Goal: Task Accomplishment & Management: Complete application form

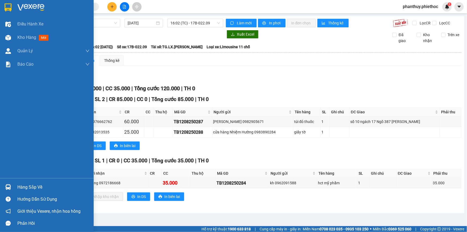
drag, startPoint x: 32, startPoint y: 184, endPoint x: 64, endPoint y: 188, distance: 32.2
click at [32, 185] on div "Hàng sắp về" at bounding box center [53, 187] width 72 height 8
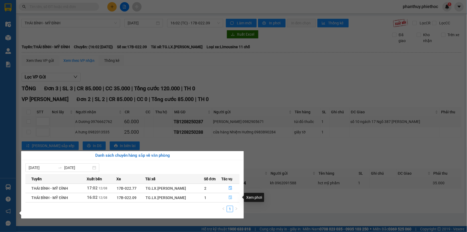
click at [230, 196] on icon "file-done" at bounding box center [230, 197] width 3 height 4
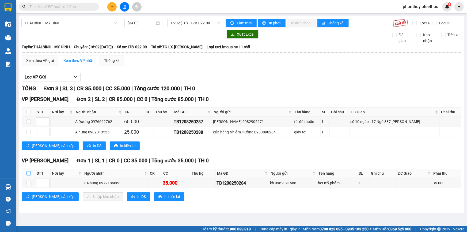
click at [28, 173] on input "checkbox" at bounding box center [28, 173] width 4 height 4
checkbox input "true"
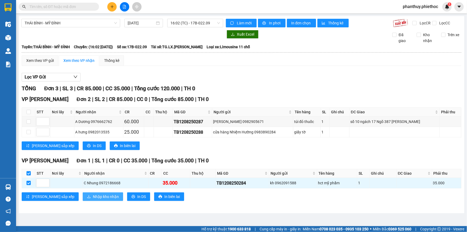
click at [93, 196] on span "Nhập kho nhận" at bounding box center [106, 196] width 26 height 6
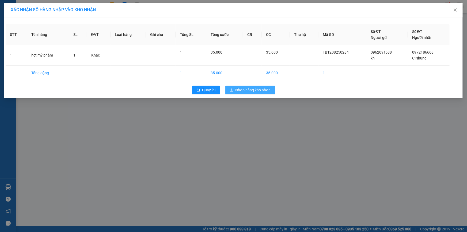
click at [253, 86] on button "Nhập hàng kho nhận" at bounding box center [250, 90] width 50 height 9
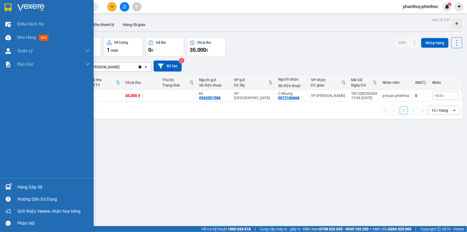
click at [45, 187] on div "Hàng sắp về" at bounding box center [53, 187] width 72 height 8
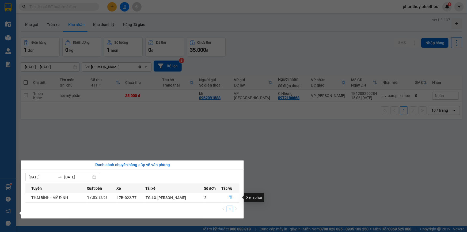
click at [229, 197] on icon "file-done" at bounding box center [231, 197] width 4 height 4
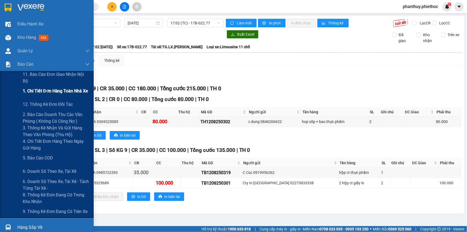
drag, startPoint x: 56, startPoint y: 89, endPoint x: 62, endPoint y: 89, distance: 6.2
click at [56, 89] on span "1. Chi tiết đơn hàng toàn nhà xe" at bounding box center [56, 90] width 66 height 7
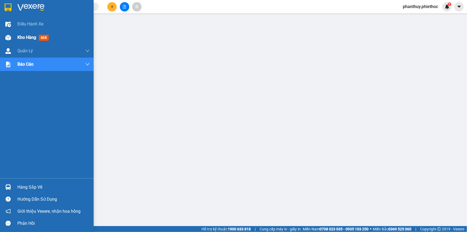
click at [28, 36] on span "Kho hàng" at bounding box center [26, 37] width 19 height 5
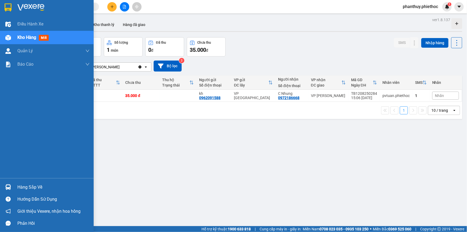
drag, startPoint x: 31, startPoint y: 183, endPoint x: 56, endPoint y: 182, distance: 24.9
click at [32, 183] on div "Hàng sắp về" at bounding box center [53, 187] width 72 height 8
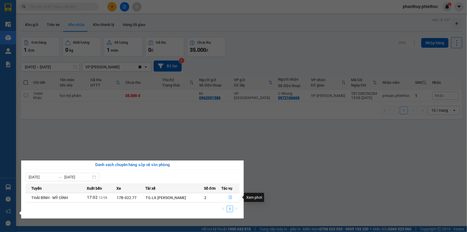
click at [229, 196] on icon "file-done" at bounding box center [231, 197] width 4 height 4
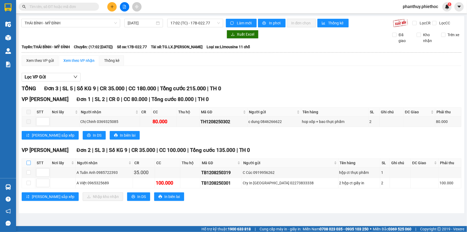
click at [27, 161] on input "checkbox" at bounding box center [28, 163] width 4 height 4
checkbox input "true"
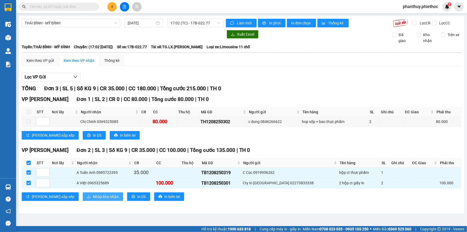
click at [93, 197] on span "Nhập kho nhận" at bounding box center [106, 196] width 26 height 6
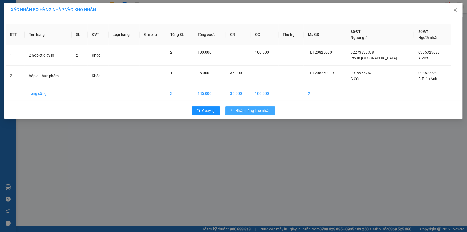
click at [258, 111] on span "Nhập hàng kho nhận" at bounding box center [252, 111] width 35 height 6
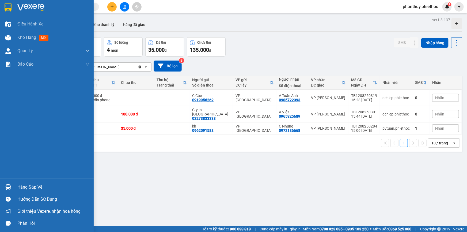
click at [37, 187] on div "Hàng sắp về" at bounding box center [53, 187] width 72 height 8
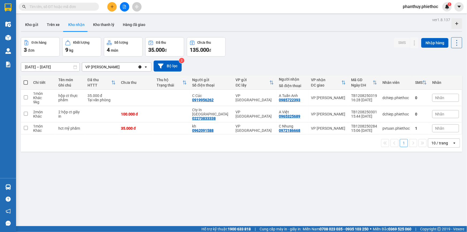
click at [264, 151] on section "Kết quả tìm kiếm ( 0 ) Bộ lọc No Data phanthuy.phiethoc 1 Điều hành xe Kho hàng…" at bounding box center [233, 116] width 467 height 232
click at [26, 21] on button "Kho gửi" at bounding box center [32, 24] width 22 height 13
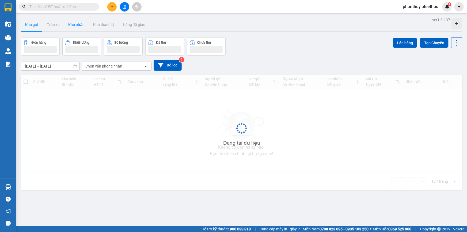
click at [82, 25] on button "Kho nhận" at bounding box center [76, 24] width 25 height 13
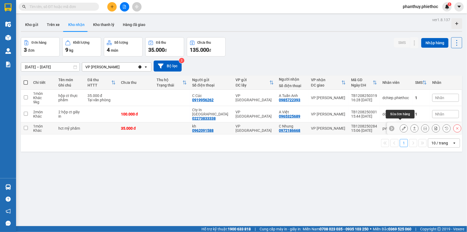
click at [402, 126] on icon at bounding box center [404, 128] width 4 height 4
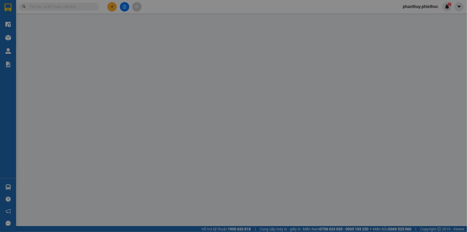
type input "0962091588"
type input "kh"
type input "0972186668"
type input "C Nhung"
type input "35.000"
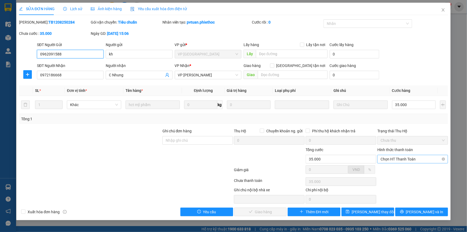
click at [386, 157] on span "Chọn HT Thanh Toán" at bounding box center [412, 159] width 64 height 8
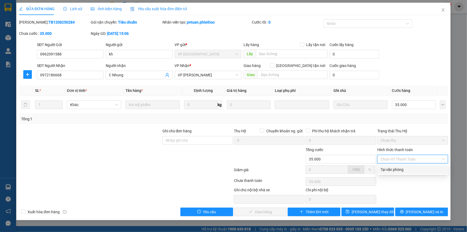
click at [385, 168] on div "Tại văn phòng" at bounding box center [412, 169] width 64 height 6
type input "0"
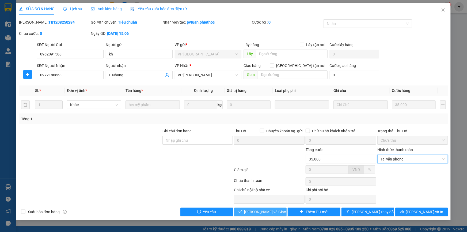
click at [262, 210] on span "[PERSON_NAME] và Giao hàng" at bounding box center [269, 212] width 51 height 6
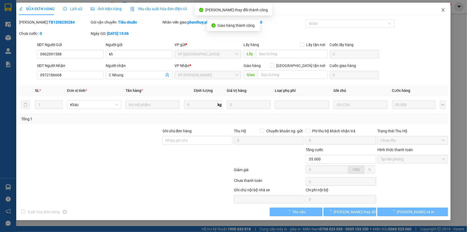
click at [442, 9] on icon "close" at bounding box center [443, 9] width 3 height 3
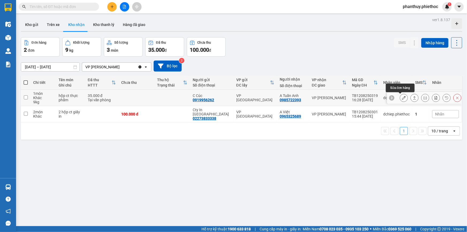
click at [402, 98] on icon at bounding box center [404, 98] width 4 height 4
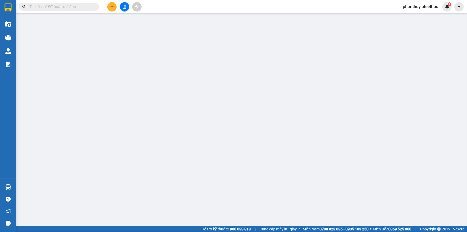
type input "0919956262"
type input "C Cúc"
type input "0985722393"
type input "A Tuấn Anh"
type input "35.000"
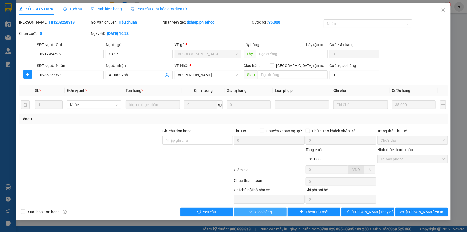
click at [261, 213] on span "Giao hàng" at bounding box center [263, 212] width 17 height 6
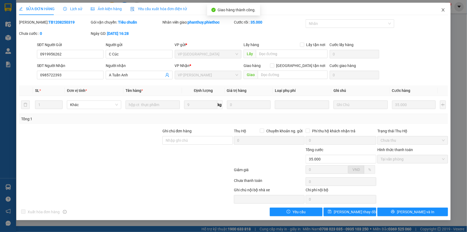
click at [444, 9] on icon "close" at bounding box center [443, 9] width 3 height 3
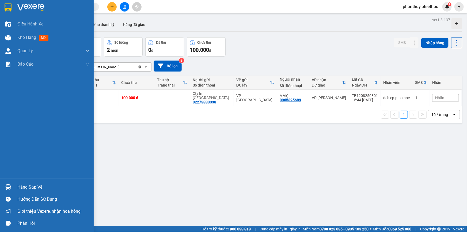
drag, startPoint x: 39, startPoint y: 179, endPoint x: 39, endPoint y: 182, distance: 3.2
click at [39, 180] on div "Hàng sắp về Hướng dẫn sử dụng Giới thiệu Vexere, nhận hoa hồng Phản hồi" at bounding box center [47, 203] width 94 height 51
drag, startPoint x: 31, startPoint y: 185, endPoint x: 231, endPoint y: 145, distance: 204.4
click at [32, 185] on div "Hàng sắp về" at bounding box center [53, 187] width 72 height 8
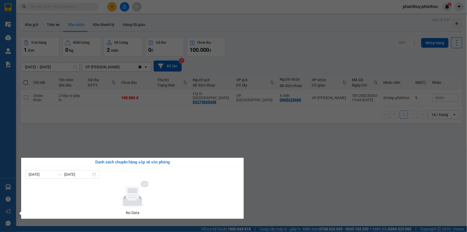
click at [197, 135] on section "Kết quả tìm kiếm ( 0 ) Bộ lọc No Data phanthuy.phiethoc 1 Điều hành xe Kho hàng…" at bounding box center [233, 116] width 467 height 232
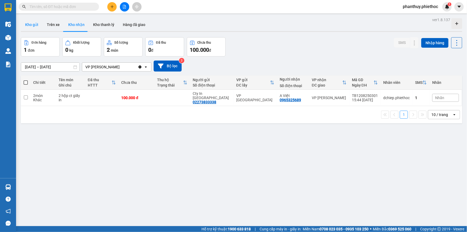
click at [31, 24] on button "Kho gửi" at bounding box center [32, 24] width 22 height 13
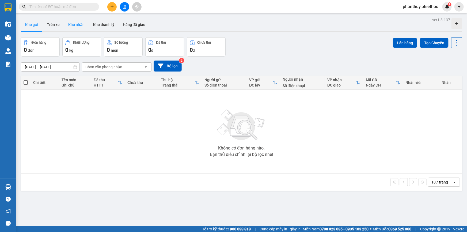
click at [78, 23] on button "Kho nhận" at bounding box center [76, 24] width 25 height 13
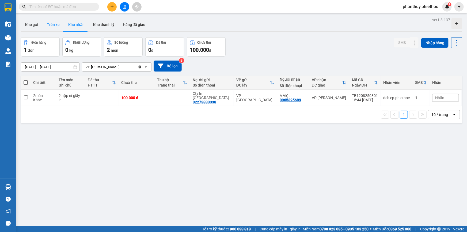
click at [50, 24] on button "Trên xe" at bounding box center [53, 24] width 21 height 13
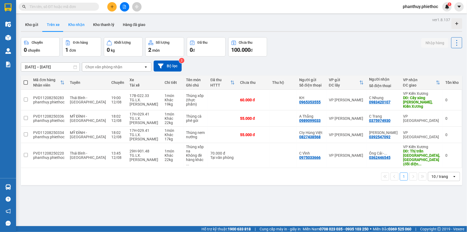
click at [77, 25] on button "Kho nhận" at bounding box center [76, 24] width 25 height 13
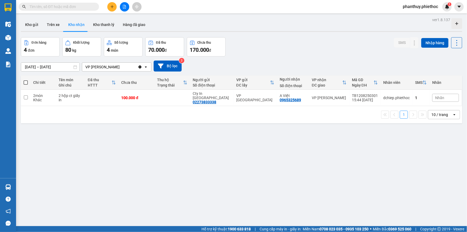
click at [436, 96] on span "Nhãn" at bounding box center [439, 98] width 9 height 4
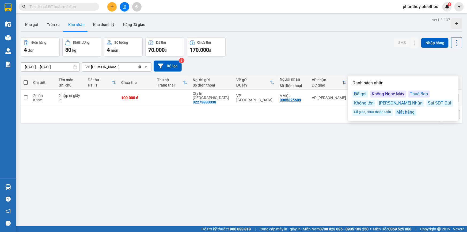
click at [356, 93] on div "Đã gọi" at bounding box center [360, 93] width 16 height 7
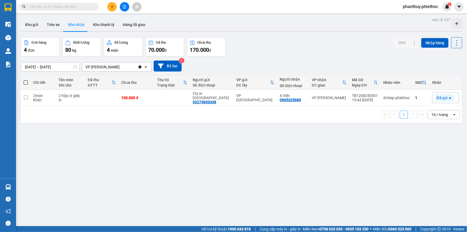
click at [358, 65] on div "[DATE] – [DATE] Press the down arrow key to interact with the calendar and sele…" at bounding box center [241, 65] width 441 height 11
click at [31, 25] on button "Kho gửi" at bounding box center [32, 24] width 22 height 13
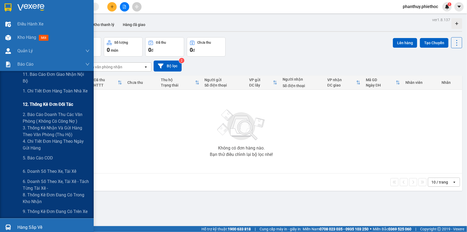
click at [53, 105] on span "12. Thống kê đơn đối tác" at bounding box center [48, 104] width 50 height 7
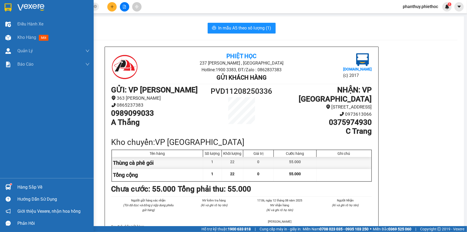
drag, startPoint x: 26, startPoint y: 185, endPoint x: 166, endPoint y: 152, distance: 143.0
click at [27, 185] on div "Hàng sắp về" at bounding box center [53, 187] width 72 height 8
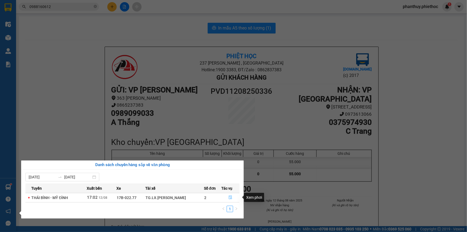
click at [227, 197] on button "button" at bounding box center [231, 197] width 18 height 9
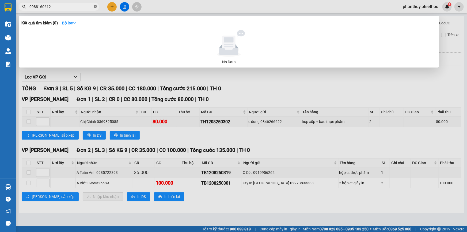
click at [95, 6] on icon "close-circle" at bounding box center [95, 6] width 3 height 3
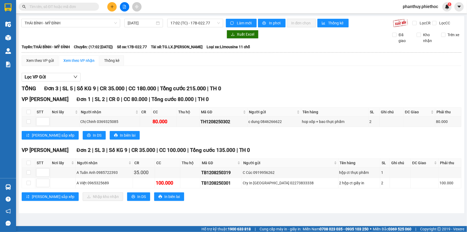
click at [72, 5] on input "text" at bounding box center [60, 7] width 63 height 6
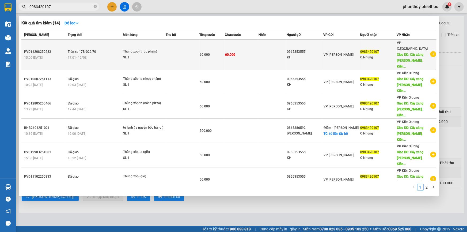
type input "0983420107"
click at [123, 49] on div "Thùng xốp (thực phẩm)" at bounding box center [143, 52] width 40 height 6
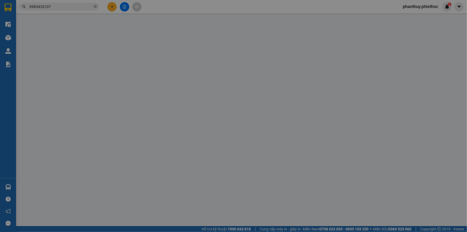
type input "0965353555"
type input "KH"
type input "0983420107"
type input "C Nhung"
type input "Cây xăng Vũ Quý, Kiến Xương"
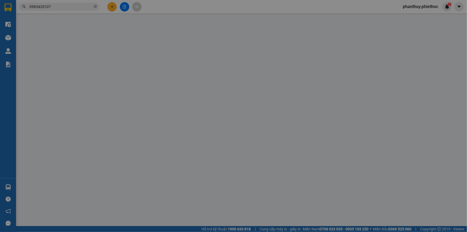
type input "5.000"
type input "60.000"
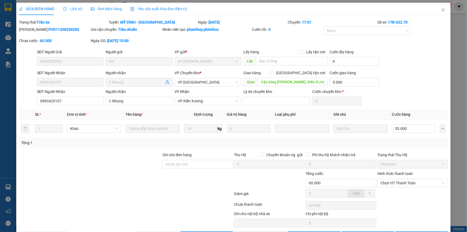
click at [75, 7] on span "Lịch sử" at bounding box center [72, 9] width 19 height 4
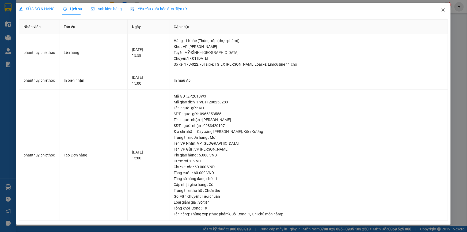
click at [443, 9] on icon "close" at bounding box center [443, 10] width 4 height 4
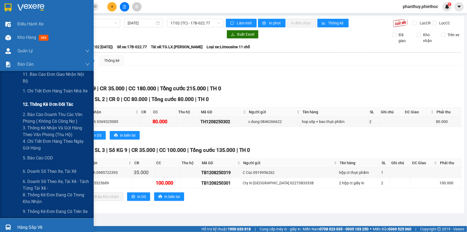
click at [54, 106] on span "12. Thống kê đơn đối tác" at bounding box center [48, 104] width 50 height 7
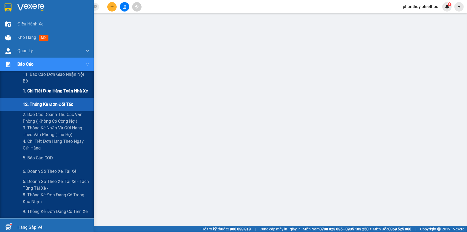
drag, startPoint x: 43, startPoint y: 92, endPoint x: 55, endPoint y: 96, distance: 12.6
click at [43, 91] on span "1. Chi tiết đơn hàng toàn nhà xe" at bounding box center [56, 90] width 66 height 7
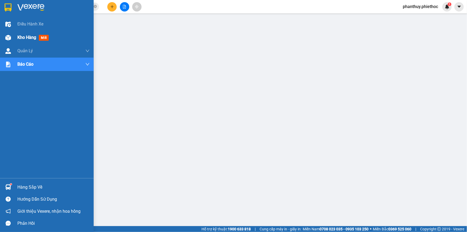
click at [32, 36] on span "Kho hàng" at bounding box center [26, 37] width 19 height 5
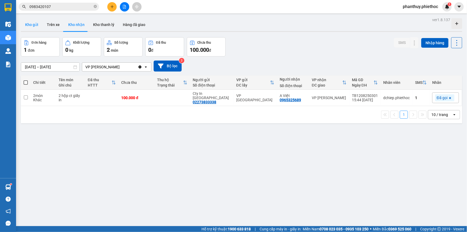
click at [27, 23] on button "Kho gửi" at bounding box center [32, 24] width 22 height 13
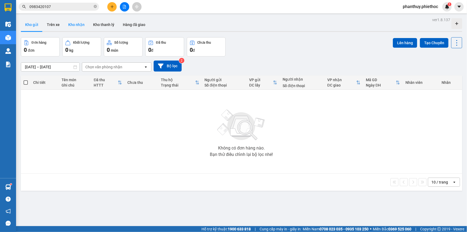
click at [74, 24] on button "Kho nhận" at bounding box center [76, 24] width 25 height 13
